Goal: Find specific page/section: Find specific page/section

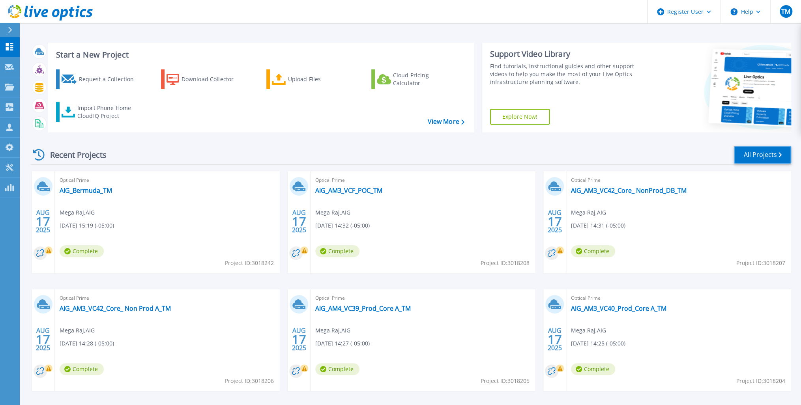
click at [764, 153] on link "All Projects" at bounding box center [762, 155] width 57 height 18
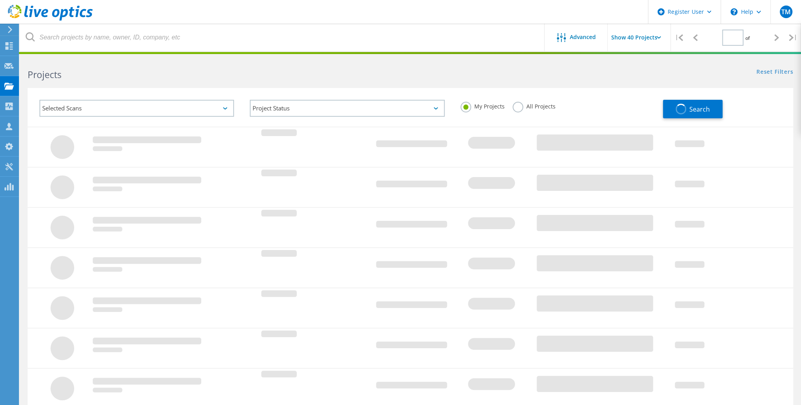
type input "1"
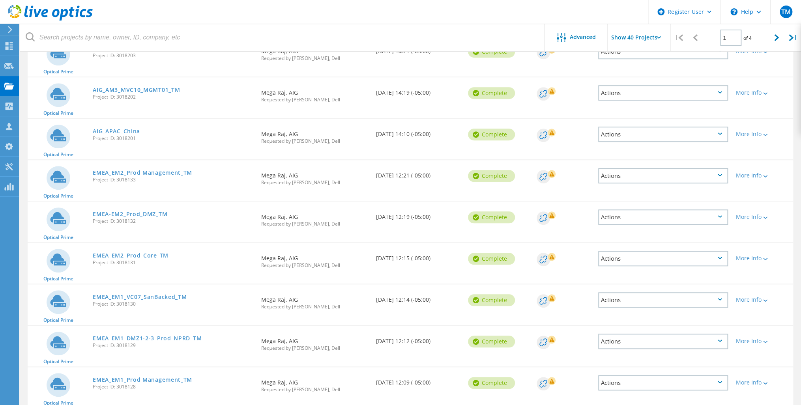
scroll to position [379, 0]
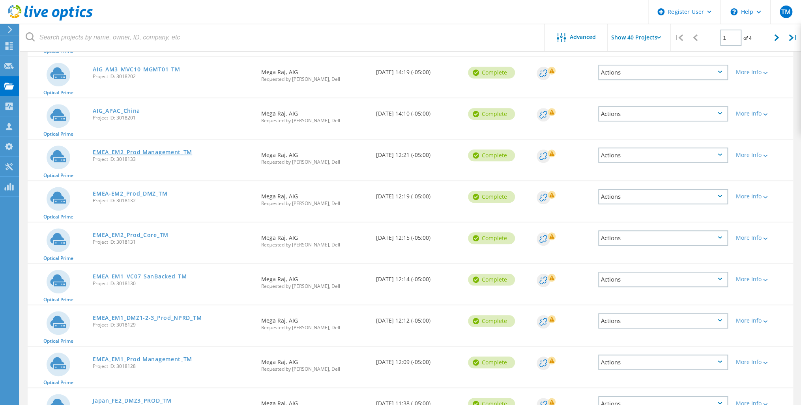
click at [142, 150] on link "EMEA_EM2_Prod Management_TM" at bounding box center [142, 152] width 99 height 6
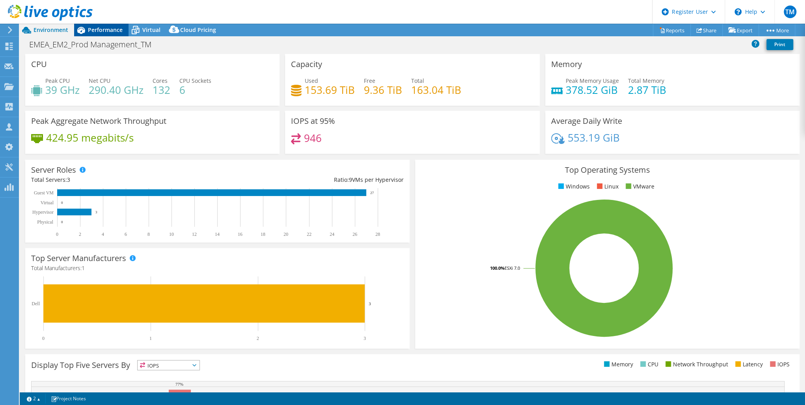
click at [101, 28] on span "Performance" at bounding box center [105, 29] width 35 height 7
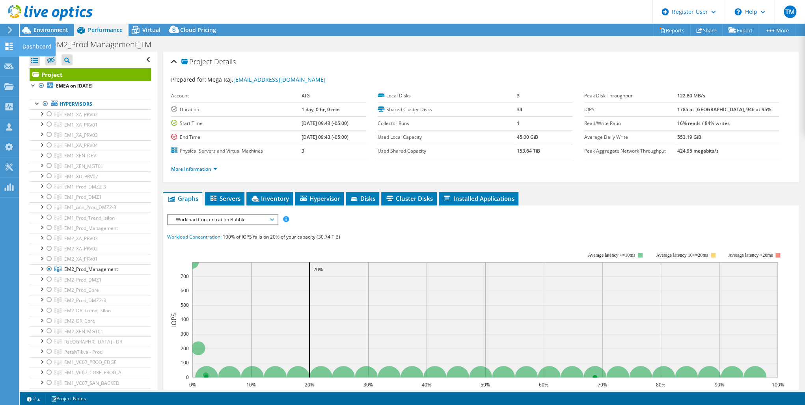
click at [5, 44] on icon at bounding box center [8, 46] width 9 height 7
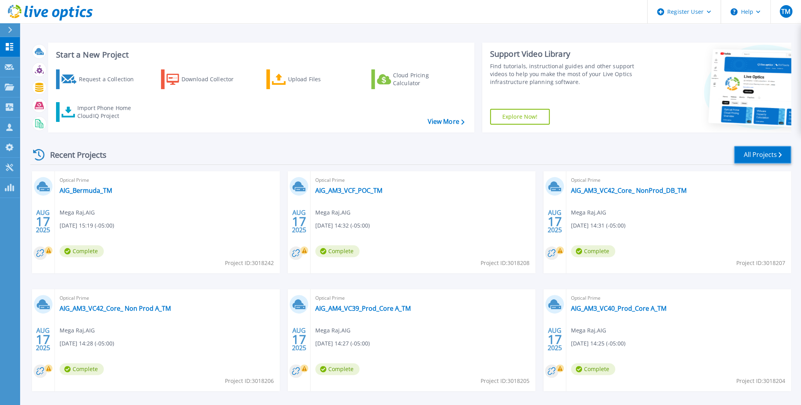
click at [758, 153] on link "All Projects" at bounding box center [762, 155] width 57 height 18
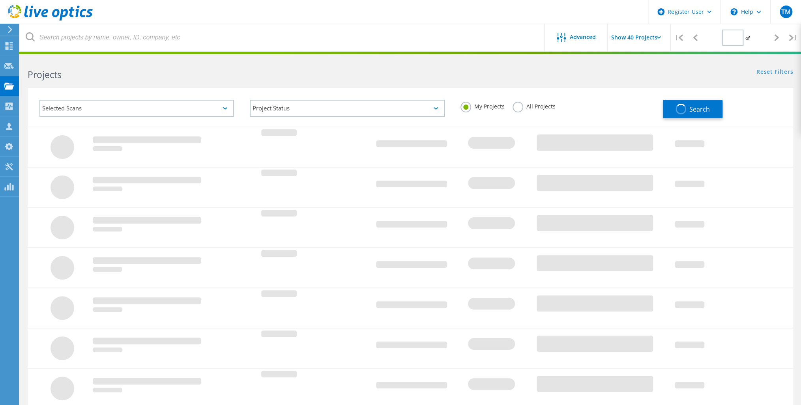
type input "1"
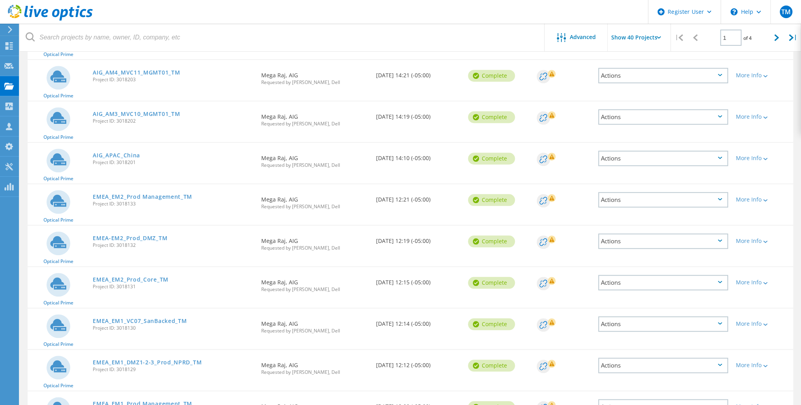
scroll to position [347, 0]
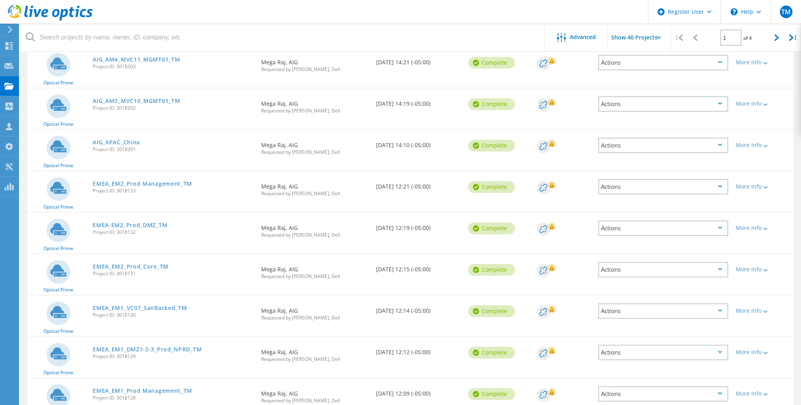
drag, startPoint x: 141, startPoint y: 190, endPoint x: 116, endPoint y: 189, distance: 25.7
click at [116, 189] on span "Project ID: 3018133" at bounding box center [173, 191] width 161 height 5
copy span "3018133"
click at [147, 230] on span "Project ID: 3018132" at bounding box center [173, 232] width 161 height 5
click at [117, 232] on span "Project ID: 3018132" at bounding box center [173, 232] width 161 height 5
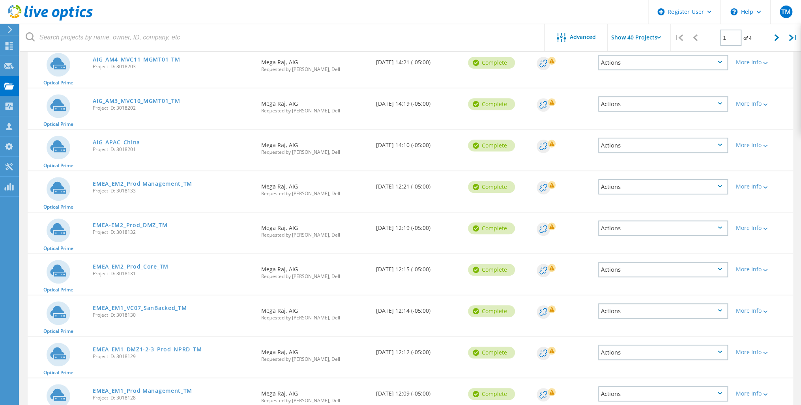
drag, startPoint x: 117, startPoint y: 232, endPoint x: 139, endPoint y: 232, distance: 22.5
click at [139, 232] on span "Project ID: 3018132" at bounding box center [173, 232] width 161 height 5
copy span "3018132"
click at [123, 275] on div "EMEA_EM2_Prod_Core_TM Project ID: 3018131" at bounding box center [173, 269] width 168 height 30
drag, startPoint x: 117, startPoint y: 272, endPoint x: 150, endPoint y: 275, distance: 33.2
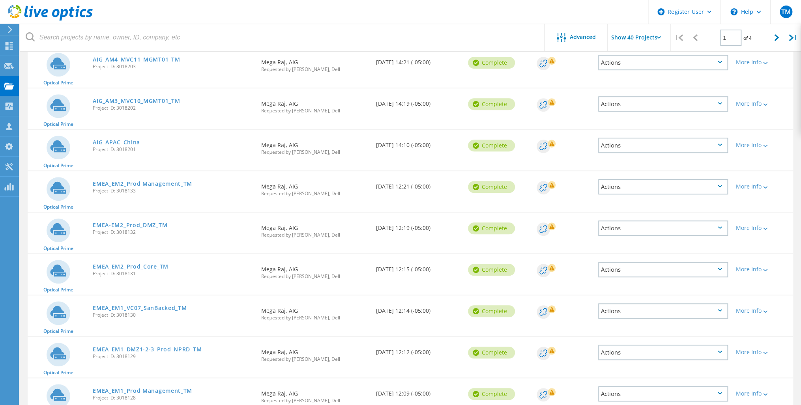
click at [150, 275] on div "EMEA_EM2_Prod_Core_TM Project ID: 3018131" at bounding box center [173, 269] width 168 height 30
copy span "3018131"
drag, startPoint x: 117, startPoint y: 314, endPoint x: 139, endPoint y: 313, distance: 22.1
click at [139, 313] on span "Project ID: 3018130" at bounding box center [173, 315] width 161 height 5
copy span "3018130"
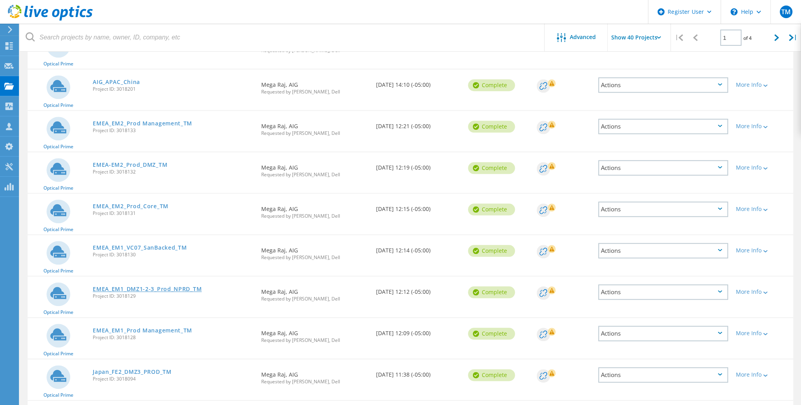
scroll to position [410, 0]
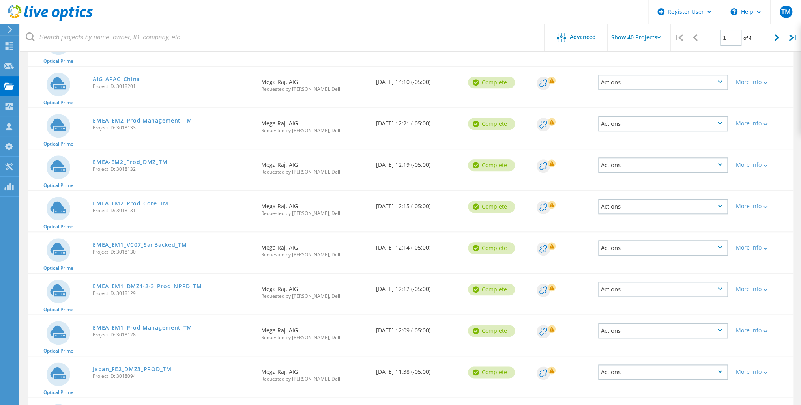
drag, startPoint x: 118, startPoint y: 291, endPoint x: 142, endPoint y: 293, distance: 24.1
click at [142, 293] on span "Project ID: 3018129" at bounding box center [173, 293] width 161 height 5
click at [142, 291] on span "Project ID: 3018129" at bounding box center [173, 293] width 161 height 5
copy span "3018129"
drag, startPoint x: 116, startPoint y: 332, endPoint x: 140, endPoint y: 333, distance: 24.1
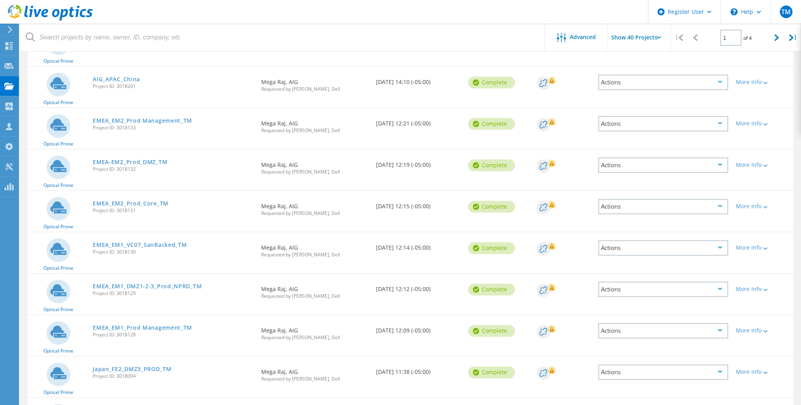
click at [140, 333] on span "Project ID: 3018128" at bounding box center [173, 334] width 161 height 5
copy span "3018128"
click at [142, 242] on link "EMEA_EM1_VC07_SanBacked_TM" at bounding box center [140, 245] width 94 height 6
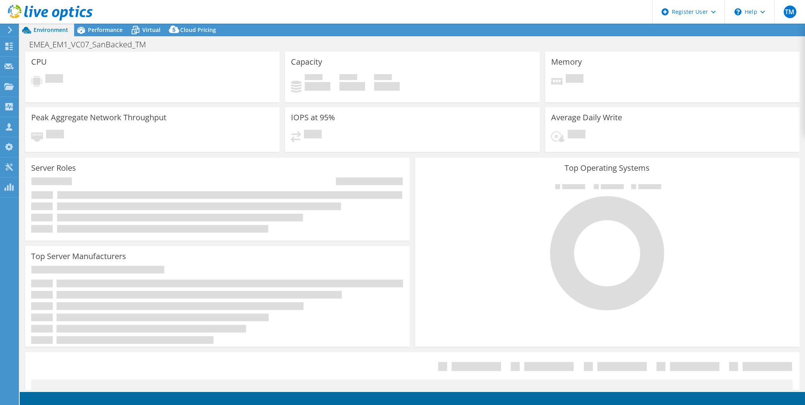
select select "USD"
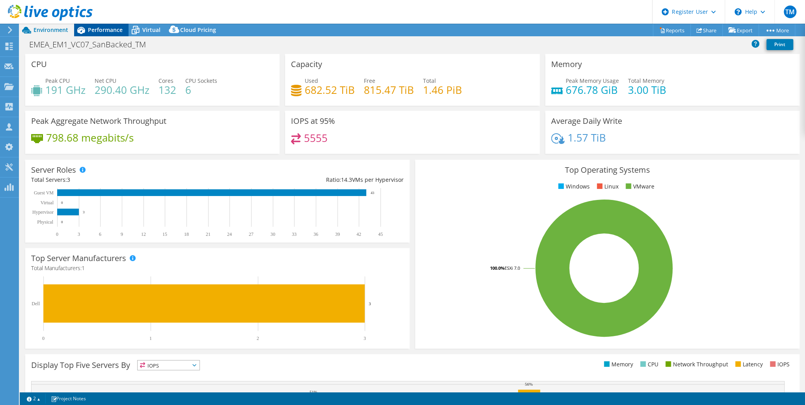
click at [113, 29] on span "Performance" at bounding box center [105, 29] width 35 height 7
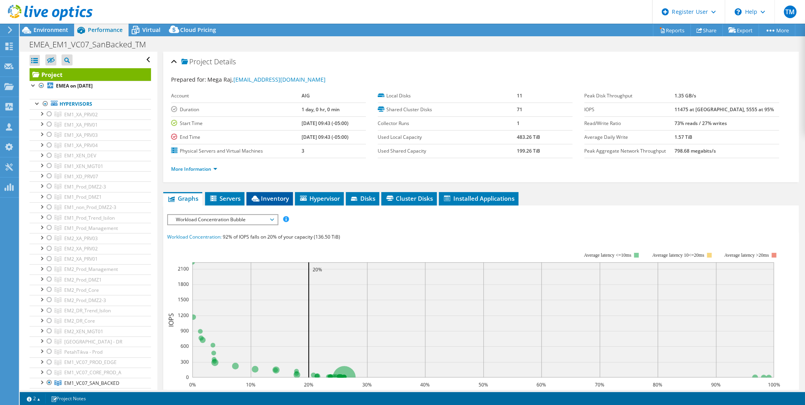
click at [265, 192] on li "Inventory" at bounding box center [270, 198] width 47 height 13
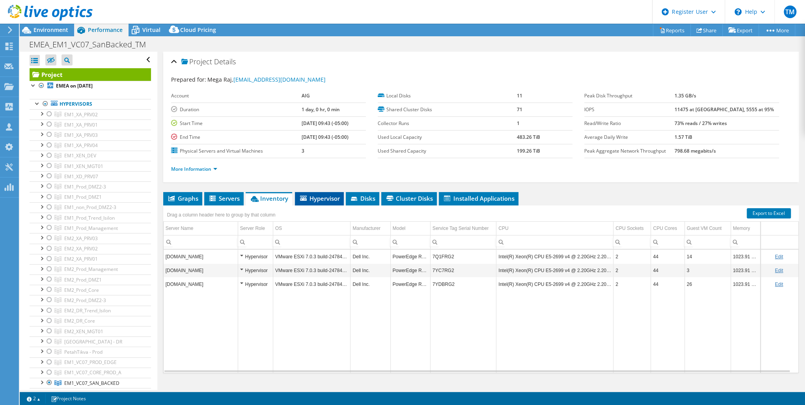
drag, startPoint x: 315, startPoint y: 193, endPoint x: 309, endPoint y: 195, distance: 6.0
click at [314, 194] on span "Hypervisor" at bounding box center [319, 198] width 41 height 8
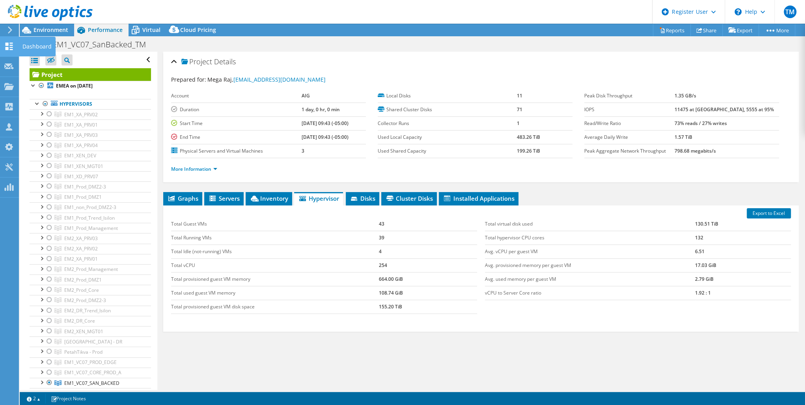
click at [6, 43] on use at bounding box center [9, 46] width 7 height 7
